Goal: Understand process/instructions

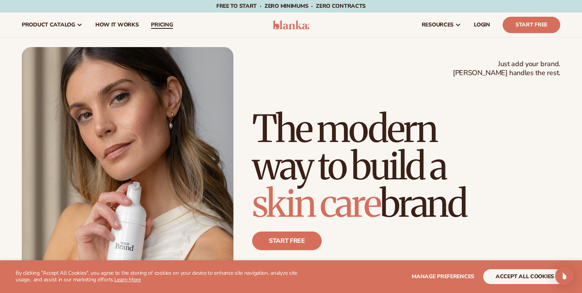
click at [160, 24] on span "pricing" at bounding box center [162, 25] width 22 height 6
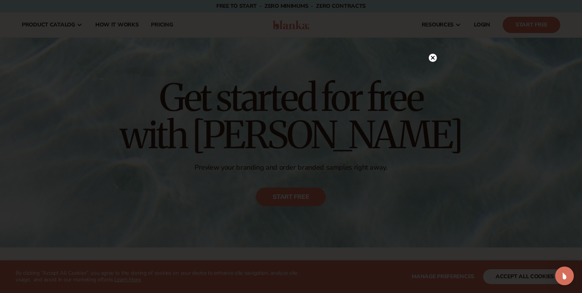
click at [436, 55] on icon at bounding box center [433, 58] width 8 height 8
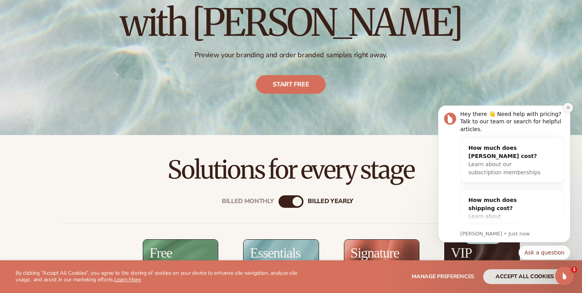
click at [568, 110] on button "Dismiss notification" at bounding box center [568, 108] width 10 height 10
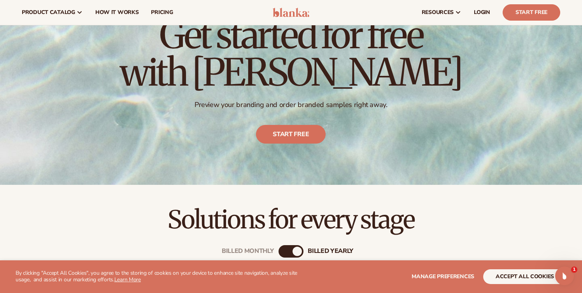
scroll to position [32, 0]
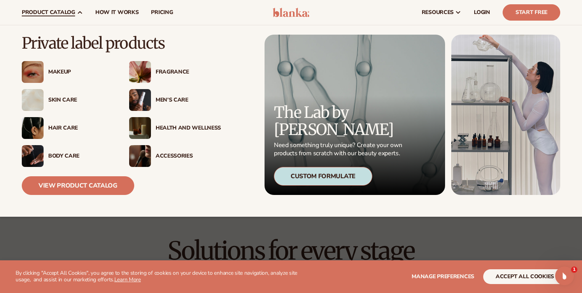
click at [46, 68] on div "Makeup" at bounding box center [68, 72] width 92 height 22
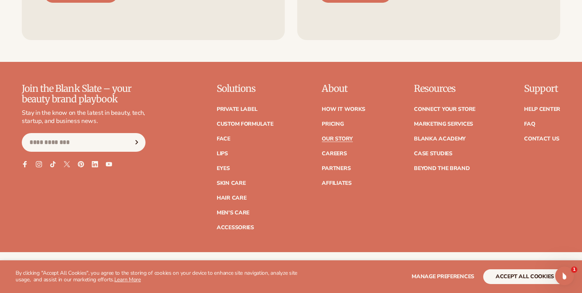
scroll to position [2116, 0]
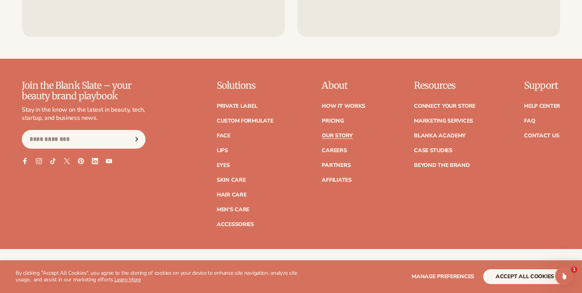
click at [550, 121] on div "Support Help Center FAQ Contact Us" at bounding box center [542, 154] width 36 height 146
click at [541, 117] on div "Support Help Center FAQ Contact Us" at bounding box center [542, 154] width 36 height 146
click at [536, 133] on link "Contact Us" at bounding box center [541, 135] width 35 height 5
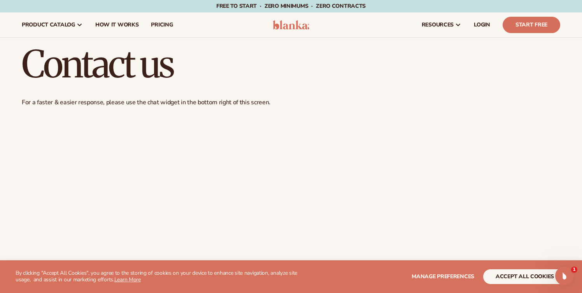
click at [487, 0] on div "Free to start · ZERO minimums · ZERO contracts · Free to start · ZERO minimums …" at bounding box center [290, 6] width 543 height 12
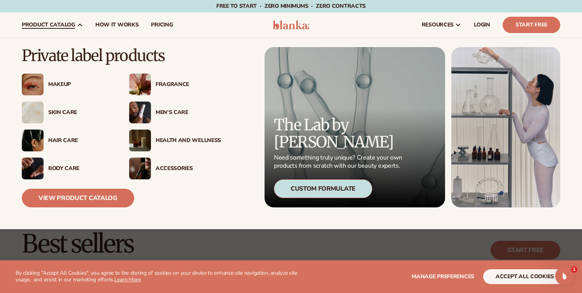
click at [144, 90] on img at bounding box center [140, 85] width 22 height 22
click at [145, 83] on img at bounding box center [140, 85] width 22 height 22
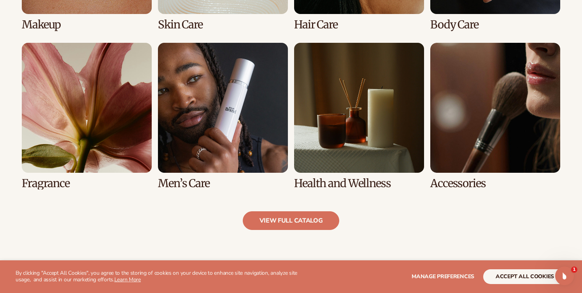
scroll to position [703, 0]
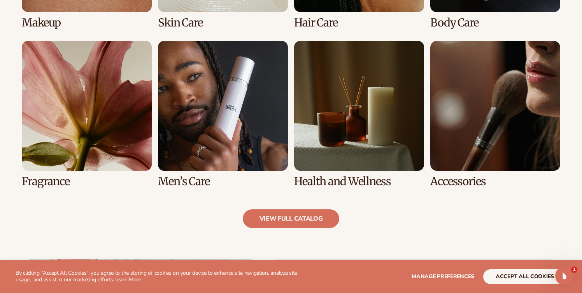
click at [113, 139] on link "5 / 8" at bounding box center [87, 114] width 130 height 147
click at [59, 181] on link "5 / 8" at bounding box center [87, 114] width 130 height 147
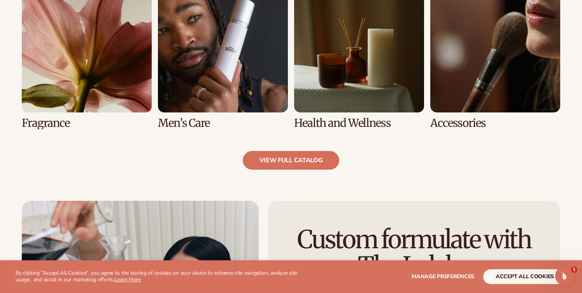
scroll to position [803, 0]
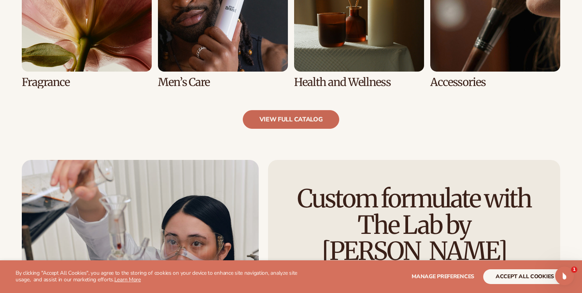
click at [295, 124] on link "view full catalog" at bounding box center [291, 119] width 97 height 19
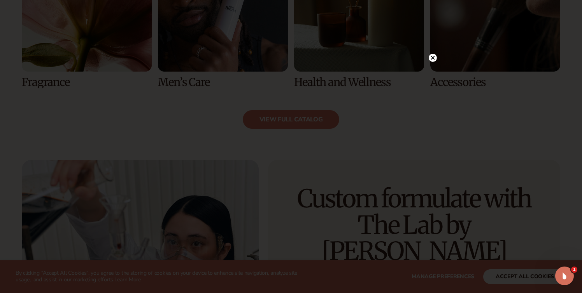
click at [433, 60] on circle at bounding box center [433, 58] width 8 height 8
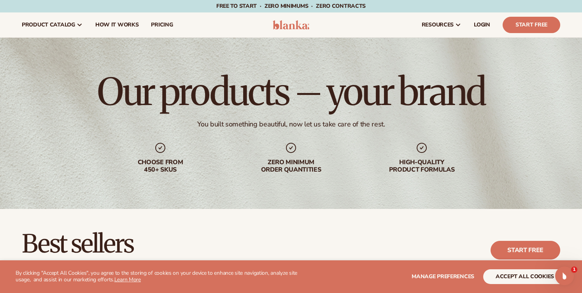
scroll to position [0, 0]
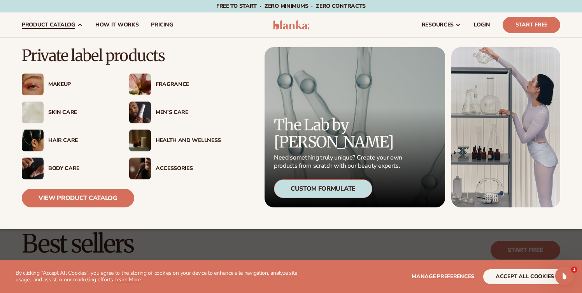
click at [145, 166] on img at bounding box center [140, 169] width 22 height 22
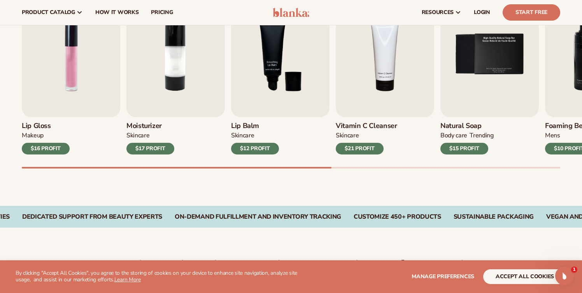
scroll to position [237, 0]
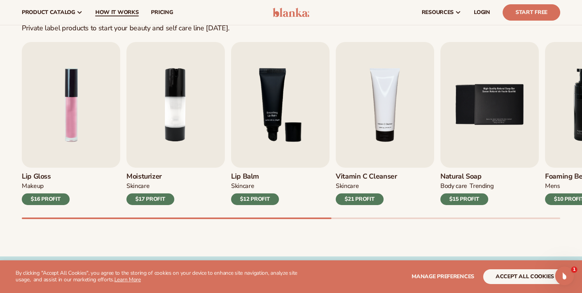
click at [119, 14] on span "How It Works" at bounding box center [117, 12] width 44 height 6
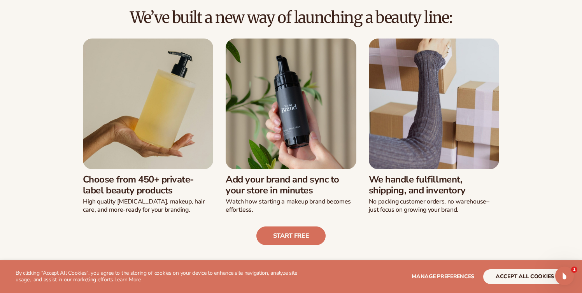
scroll to position [189, 0]
